Goal: Transaction & Acquisition: Purchase product/service

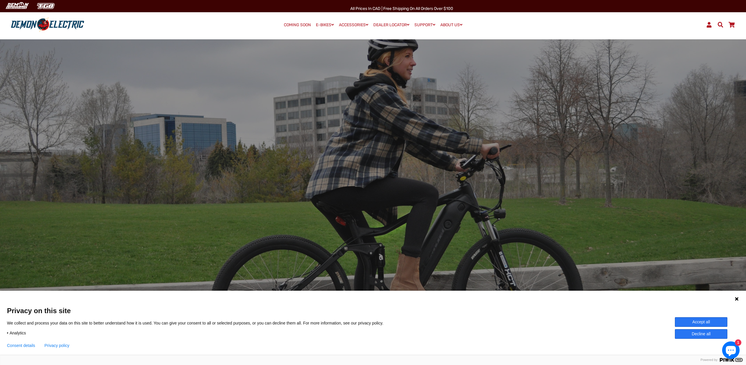
click at [736, 299] on icon at bounding box center [736, 299] width 5 height 5
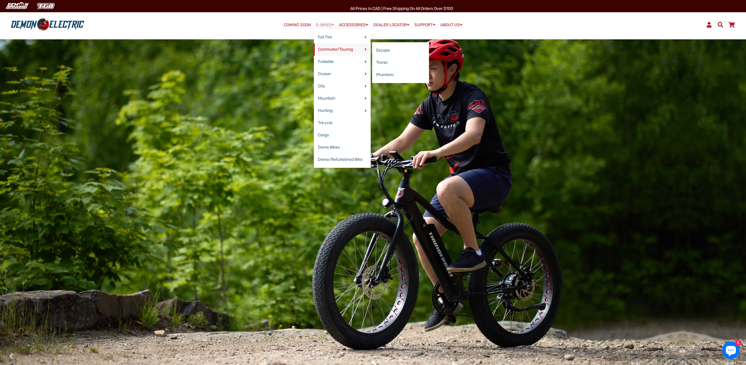
click at [332, 47] on link "Commuter/Touring" at bounding box center [342, 49] width 57 height 12
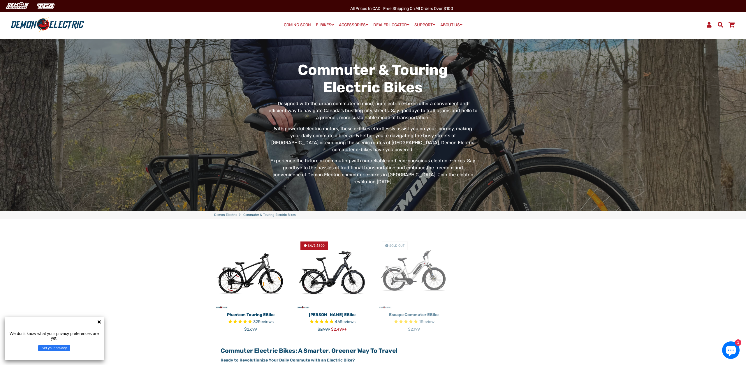
click at [257, 271] on img at bounding box center [250, 273] width 73 height 73
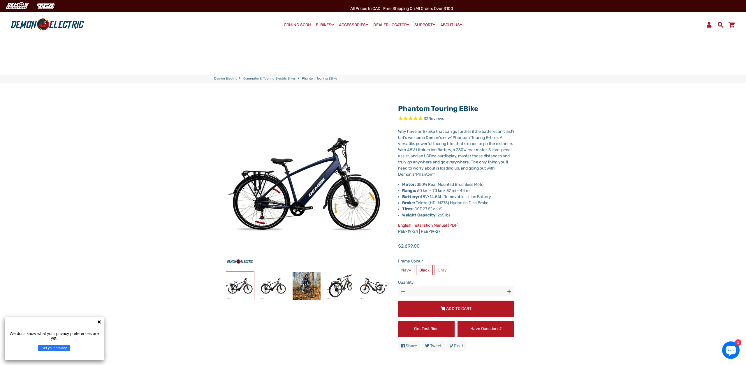
select select "******"
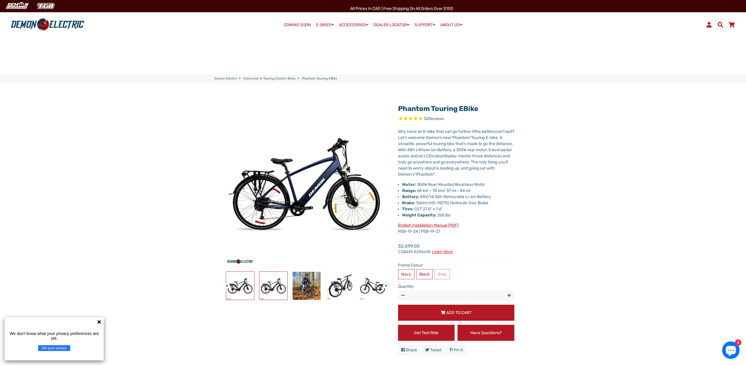
click at [272, 291] on img at bounding box center [273, 286] width 28 height 28
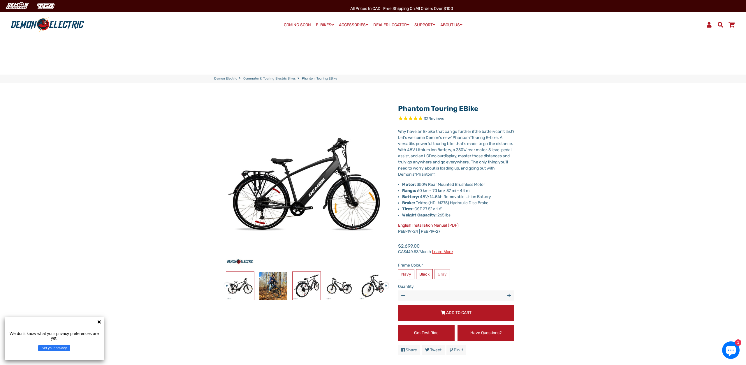
click at [315, 283] on img at bounding box center [306, 286] width 28 height 28
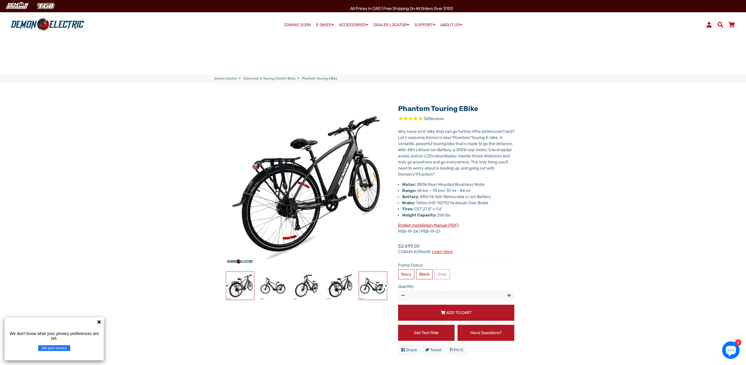
click at [372, 287] on img at bounding box center [373, 286] width 28 height 28
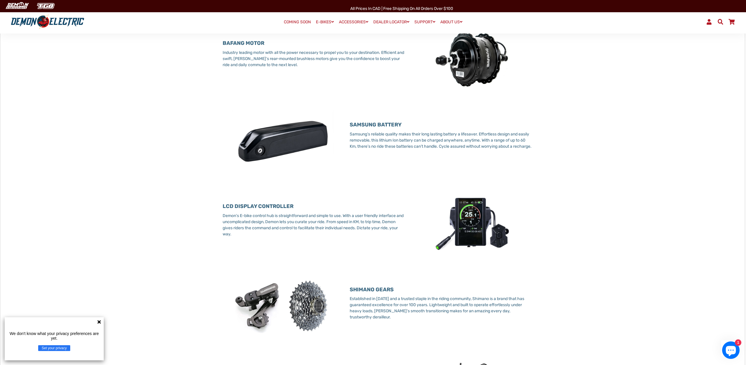
scroll to position [515, 0]
